Goal: Task Accomplishment & Management: Complete application form

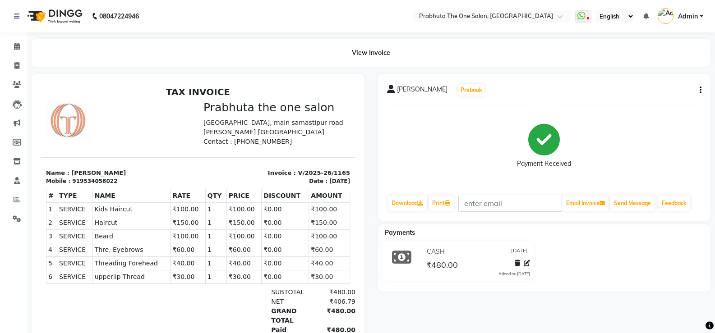
click at [26, 66] on div "View Invoice" at bounding box center [371, 53] width 692 height 28
click at [18, 66] on icon at bounding box center [16, 65] width 5 height 7
select select "service"
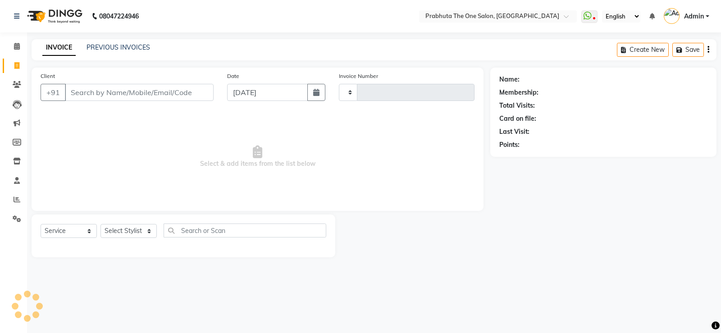
type input "1166"
select select "5326"
click at [106, 101] on input "Client" at bounding box center [139, 92] width 149 height 17
click at [106, 94] on input "Client" at bounding box center [139, 92] width 149 height 17
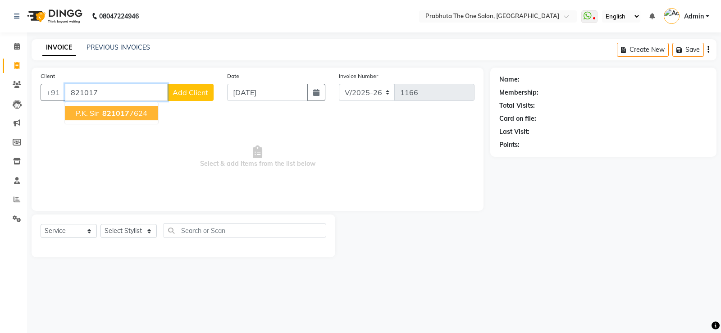
click at [133, 116] on ngb-highlight "821017 7624" at bounding box center [124, 113] width 47 height 9
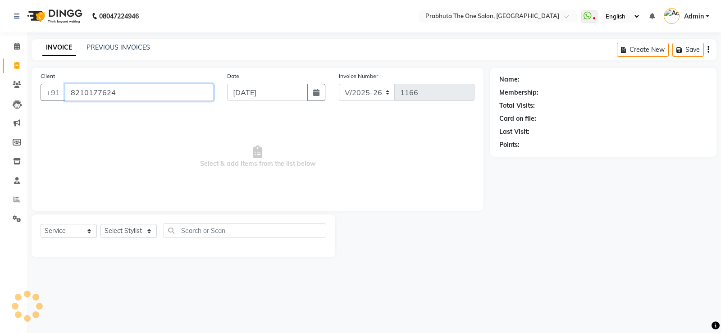
type input "8210177624"
select select "1: Object"
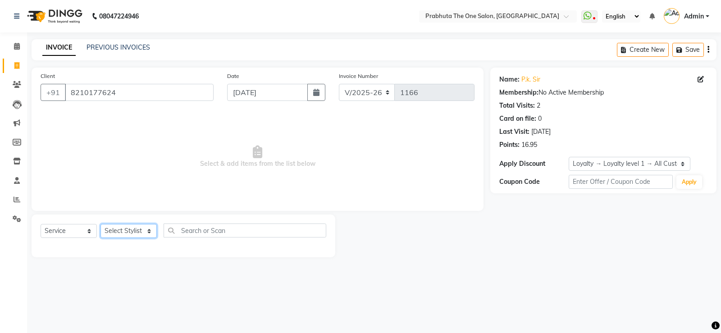
click at [112, 230] on select "Select Stylist [PERSON_NAME] [PERSON_NAME] ausween [PERSON_NAME] [PERSON_NAME] …" at bounding box center [129, 231] width 56 height 14
select select "82692"
click at [101, 224] on select "Select Stylist [PERSON_NAME] [PERSON_NAME] ausween [PERSON_NAME] [PERSON_NAME] …" at bounding box center [129, 231] width 56 height 14
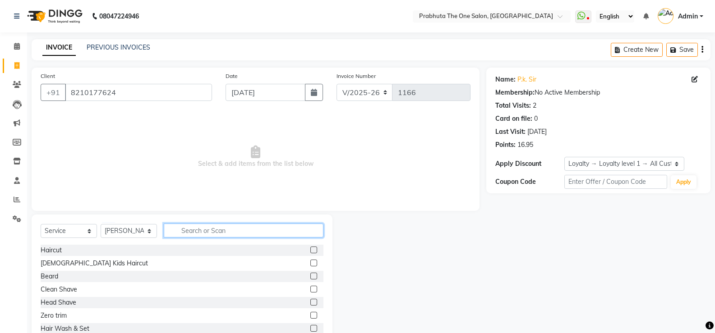
click at [206, 233] on input "text" at bounding box center [244, 231] width 160 height 14
click at [310, 275] on label at bounding box center [313, 276] width 7 height 7
click at [310, 275] on input "checkbox" at bounding box center [313, 277] width 6 height 6
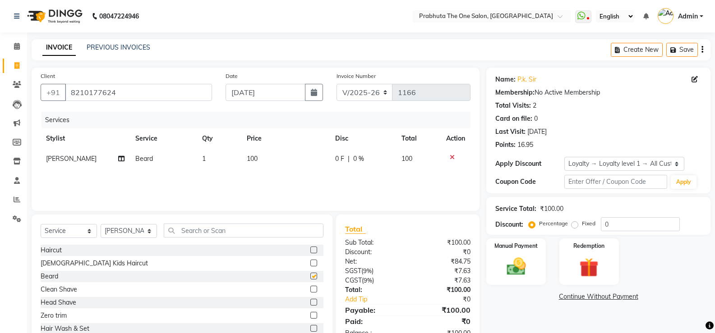
checkbox input "false"
click at [516, 266] on img at bounding box center [516, 266] width 32 height 23
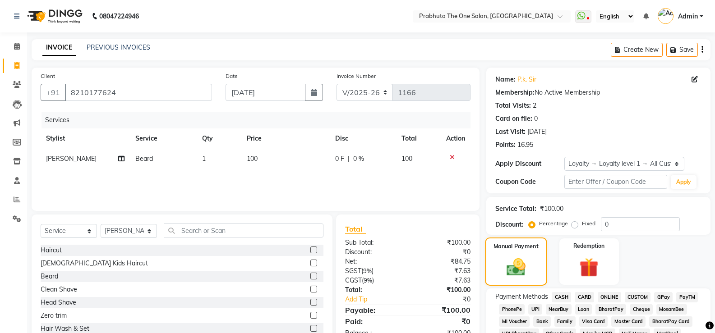
scroll to position [260, 0]
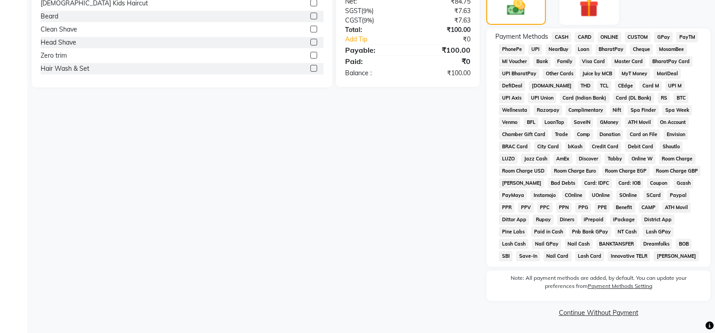
click at [560, 36] on span "CASH" at bounding box center [560, 37] width 19 height 10
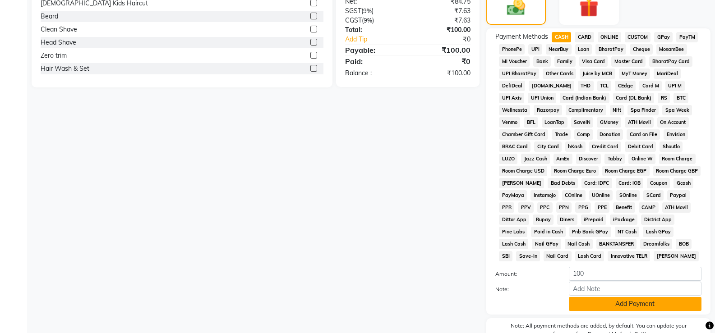
click at [589, 301] on button "Add Payment" at bounding box center [635, 304] width 133 height 14
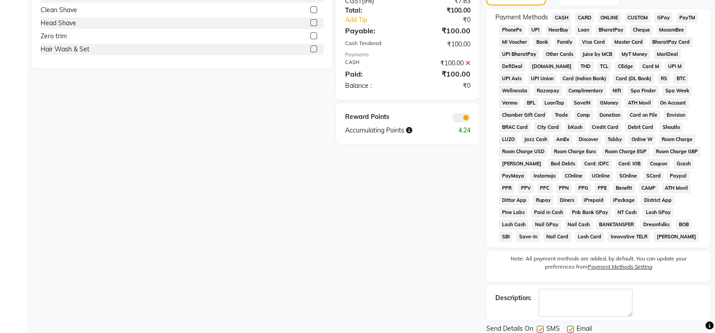
scroll to position [311, 0]
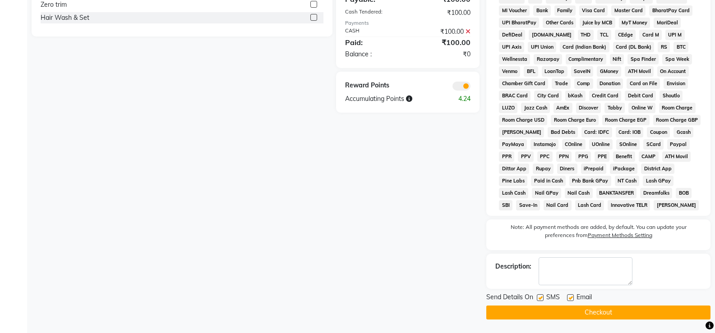
click at [559, 315] on button "Checkout" at bounding box center [598, 313] width 224 height 14
